Goal: Task Accomplishment & Management: Use online tool/utility

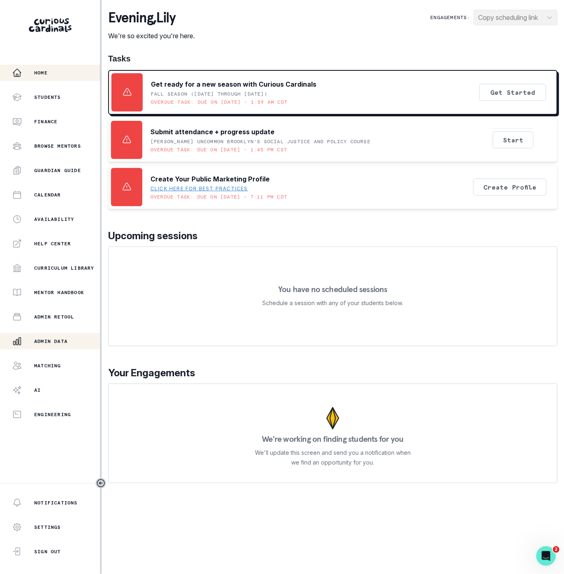
click at [46, 339] on p "Admin Data" at bounding box center [50, 341] width 33 height 7
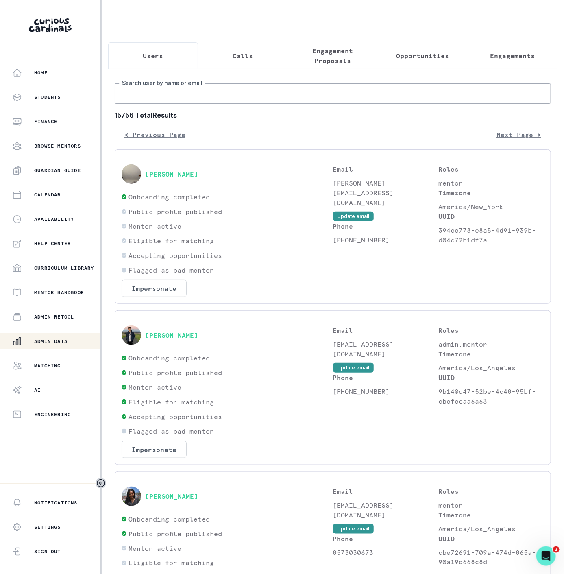
click at [174, 104] on input "Search user by name or email" at bounding box center [333, 93] width 437 height 20
type input "[PERSON_NAME]"
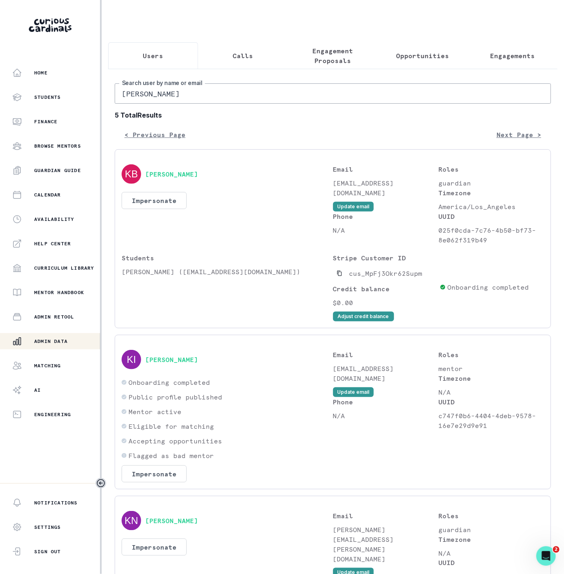
click at [164, 104] on input "[PERSON_NAME]" at bounding box center [333, 93] width 437 height 20
type input "[PERSON_NAME]"
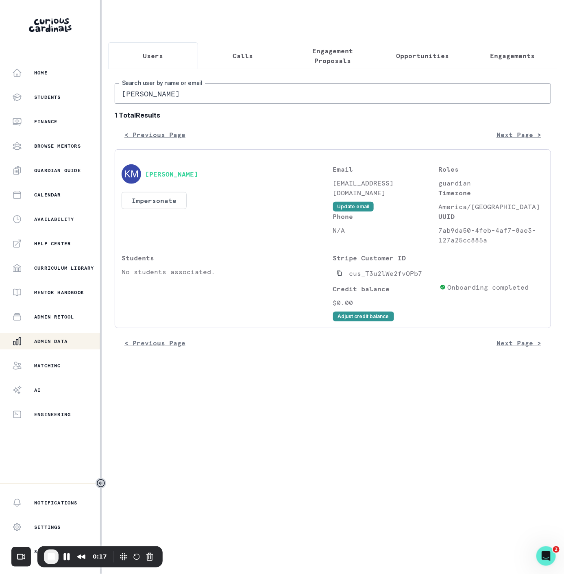
click at [176, 99] on input "[PERSON_NAME]" at bounding box center [333, 93] width 437 height 20
click at [160, 209] on button "Impersonate" at bounding box center [154, 200] width 65 height 17
click at [178, 294] on button "Impersonate" at bounding box center [187, 288] width 53 height 16
